Goal: Navigation & Orientation: Find specific page/section

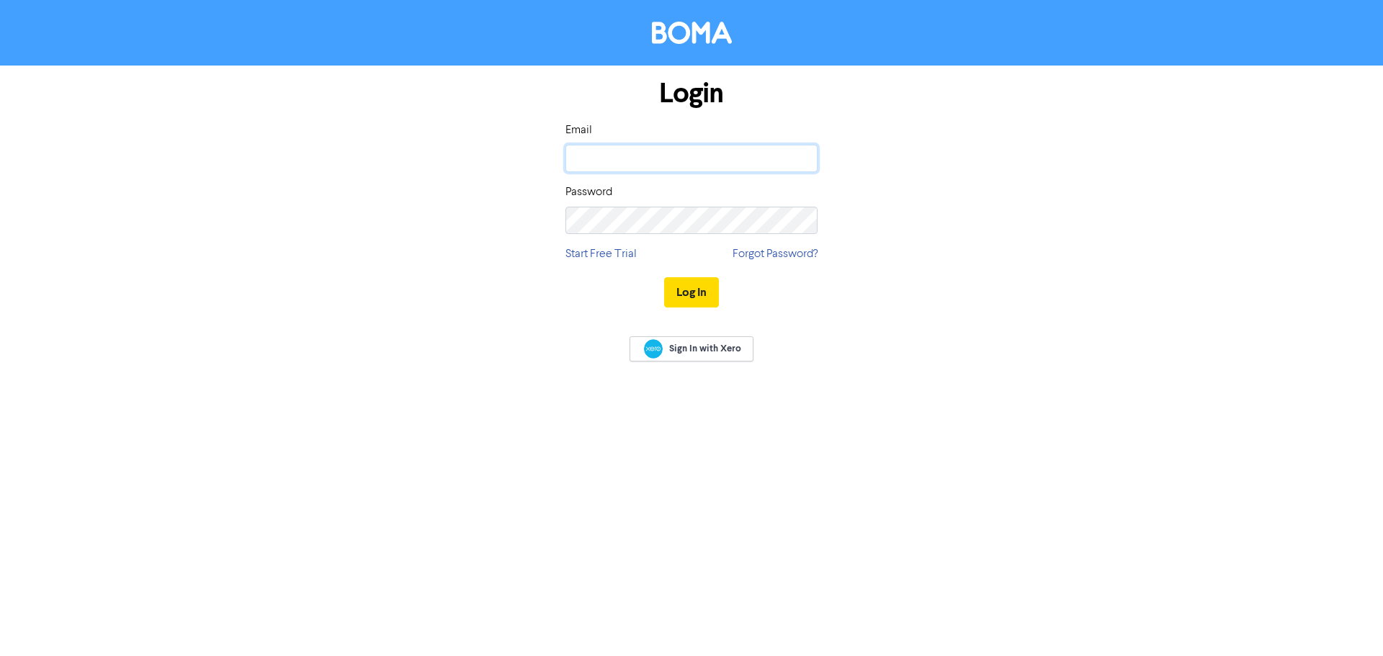
type input "[PERSON_NAME][EMAIL_ADDRESS][DOMAIN_NAME]"
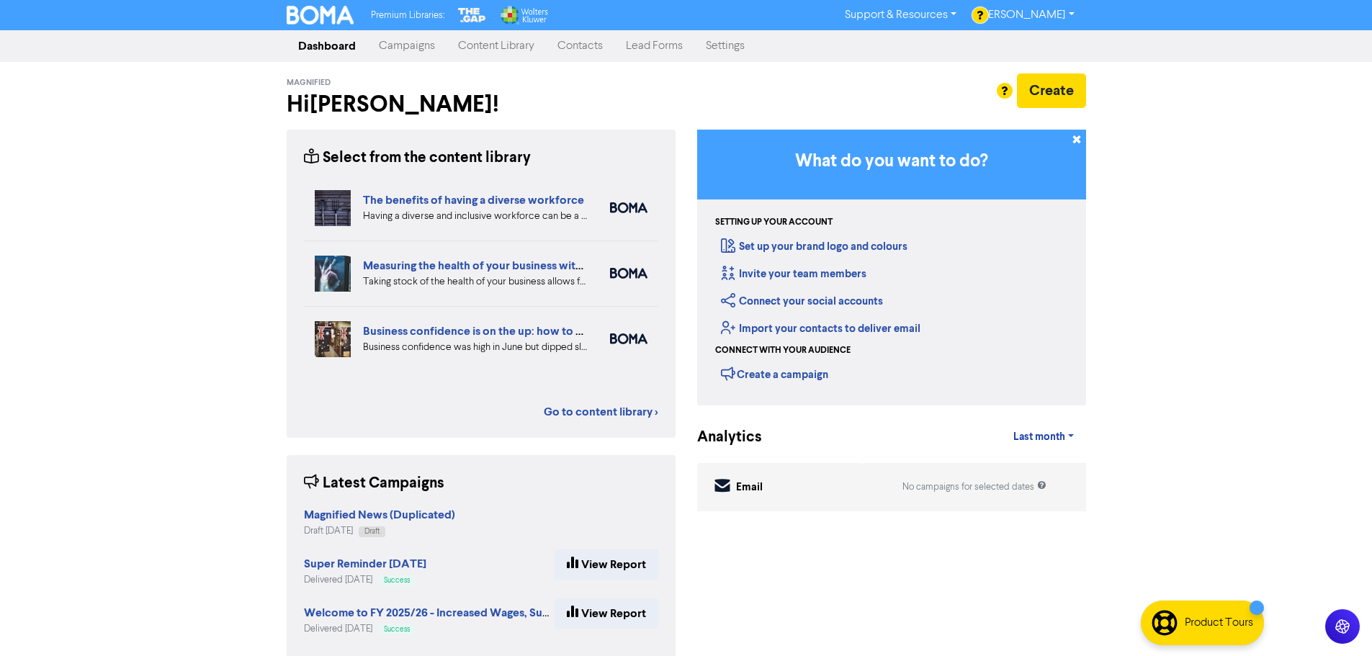
click at [408, 51] on link "Campaigns" at bounding box center [406, 46] width 79 height 29
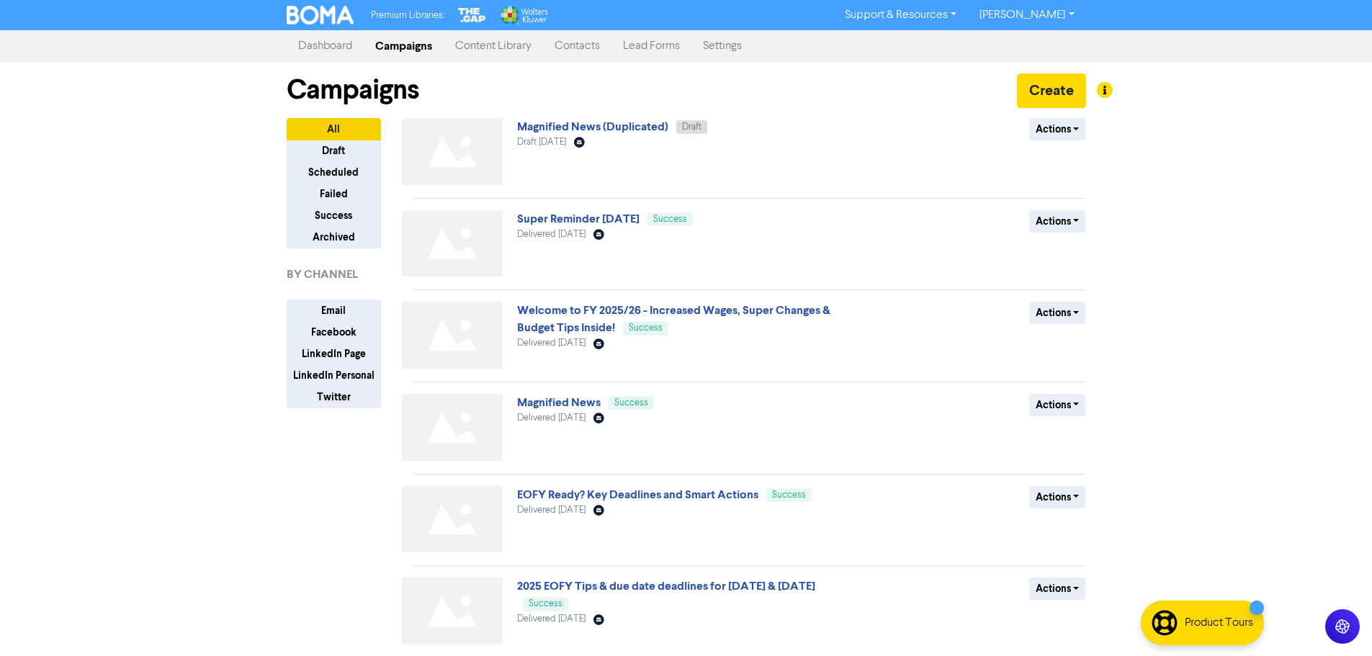
click at [494, 50] on link "Content Library" at bounding box center [493, 46] width 99 height 29
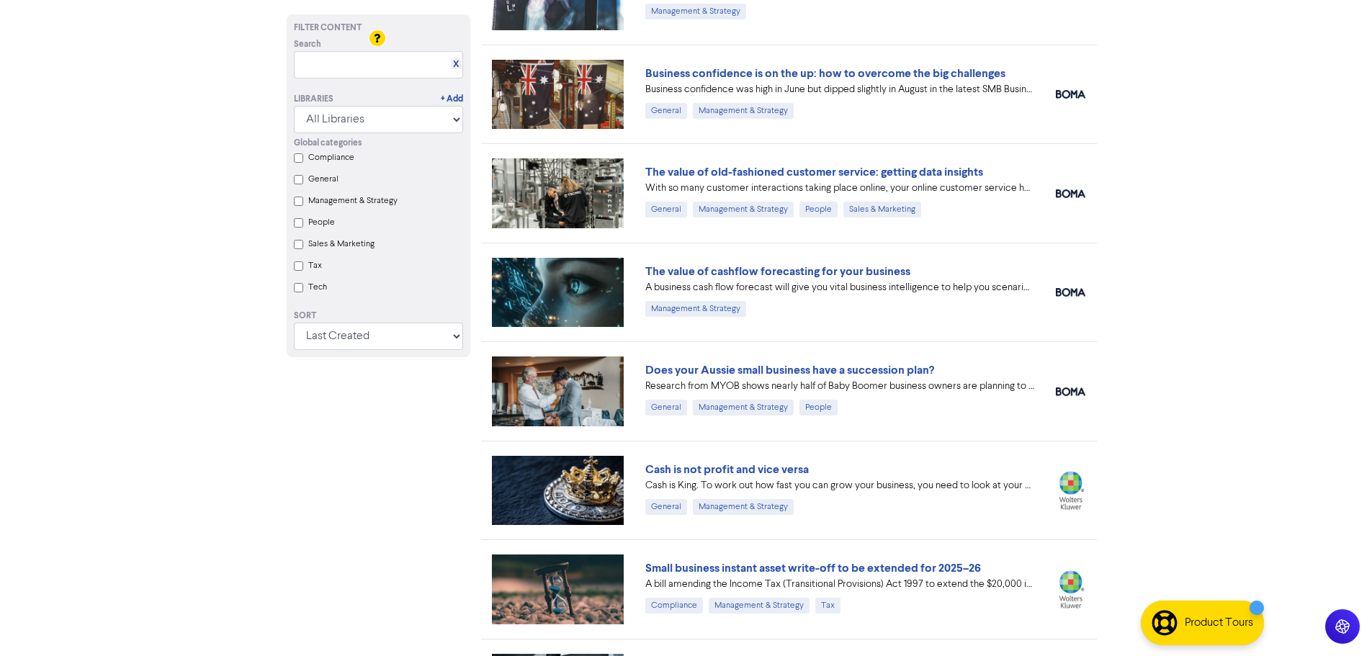
scroll to position [288, 0]
